Goal: Task Accomplishment & Management: Manage account settings

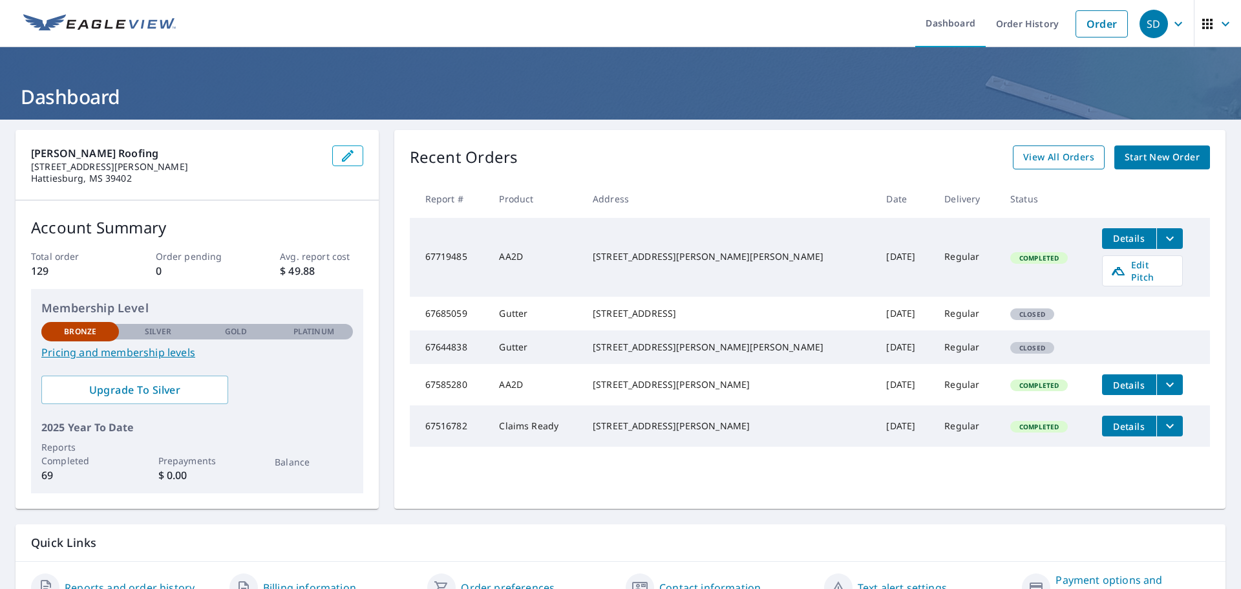
click at [1040, 156] on span "View All Orders" at bounding box center [1058, 157] width 71 height 16
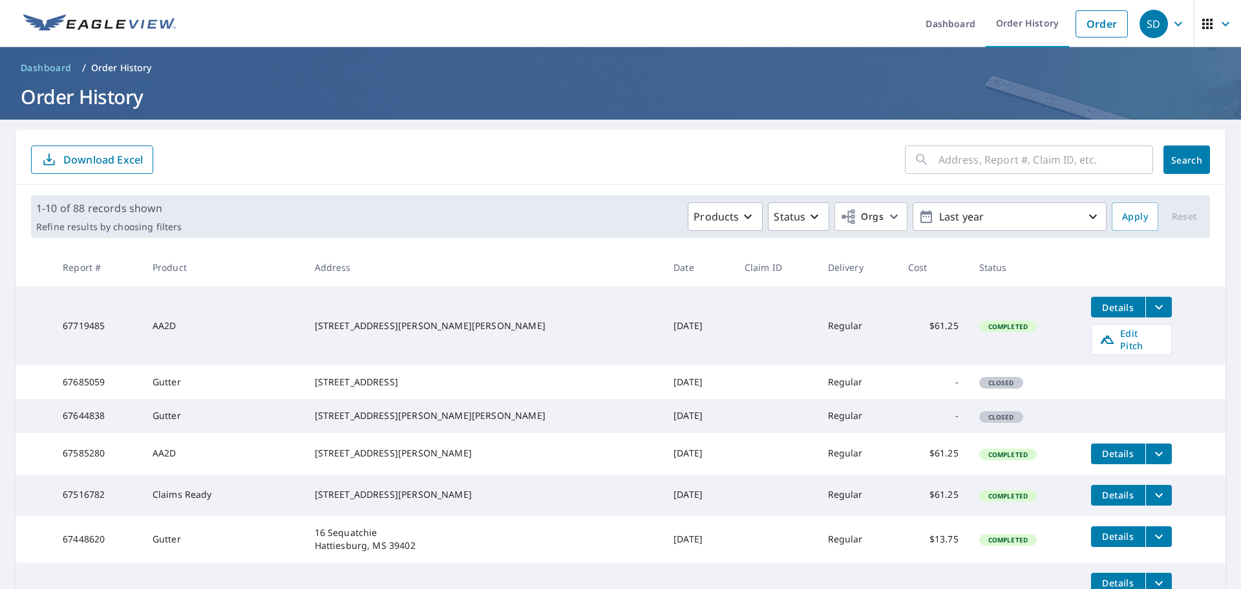
click at [945, 161] on input "text" at bounding box center [1045, 160] width 215 height 36
type input "moree"
click button "Search" at bounding box center [1186, 159] width 47 height 28
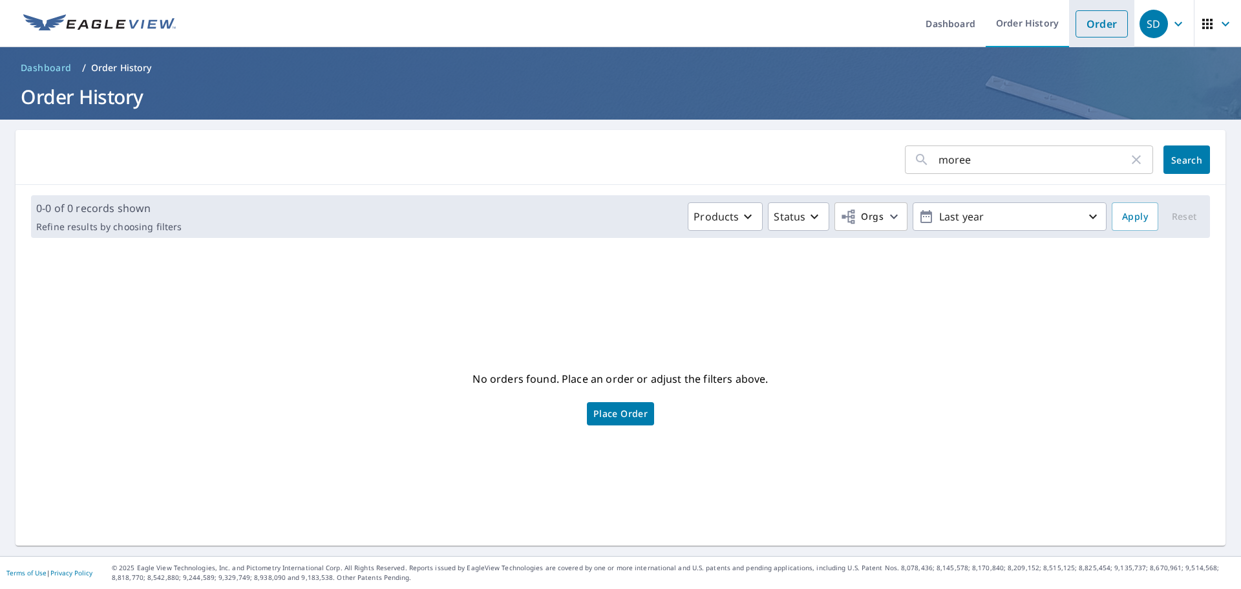
click at [1090, 34] on link "Order" at bounding box center [1101, 23] width 52 height 27
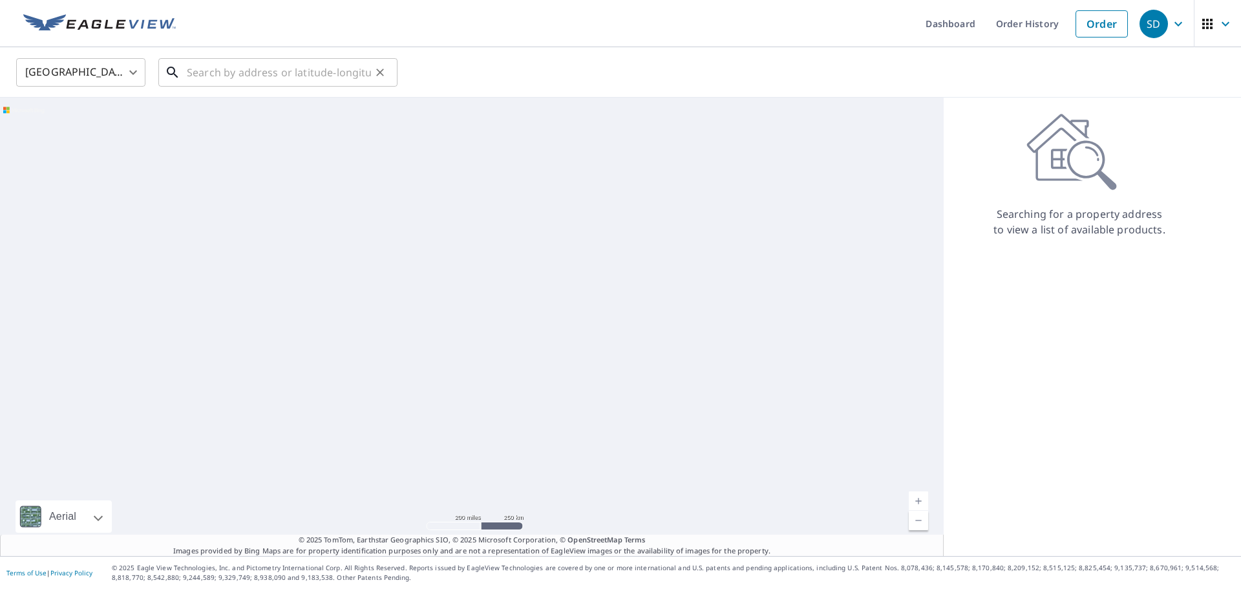
click at [299, 68] on input "text" at bounding box center [279, 72] width 184 height 36
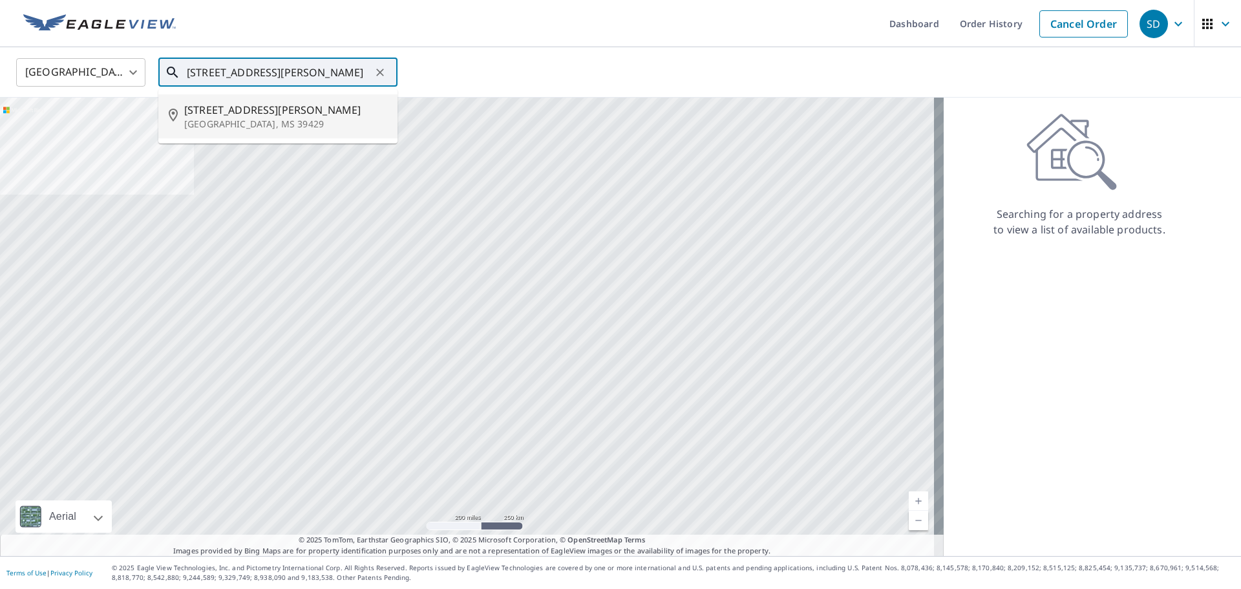
click at [213, 118] on p "[GEOGRAPHIC_DATA], MS 39429" at bounding box center [285, 124] width 203 height 13
type input "[STREET_ADDRESS][PERSON_NAME]"
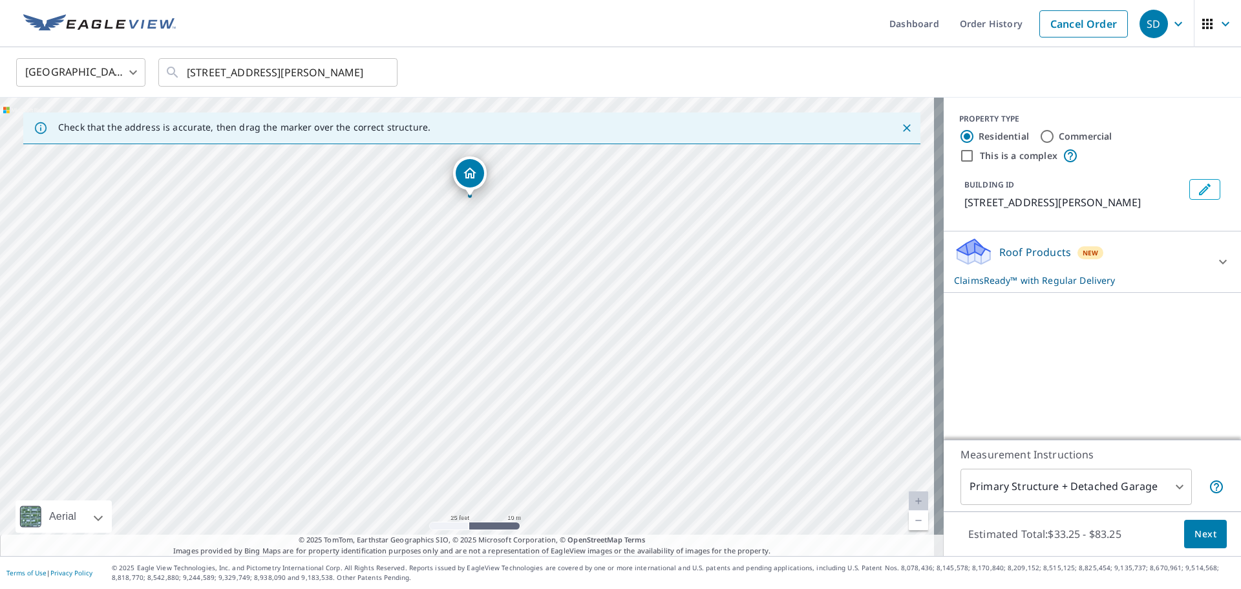
drag, startPoint x: 516, startPoint y: 420, endPoint x: 513, endPoint y: 351, distance: 69.2
click at [513, 351] on div "[STREET_ADDRESS][PERSON_NAME]" at bounding box center [472, 327] width 944 height 458
click at [1050, 15] on link "Cancel Order" at bounding box center [1083, 23] width 89 height 27
